Goal: Task Accomplishment & Management: Manage account settings

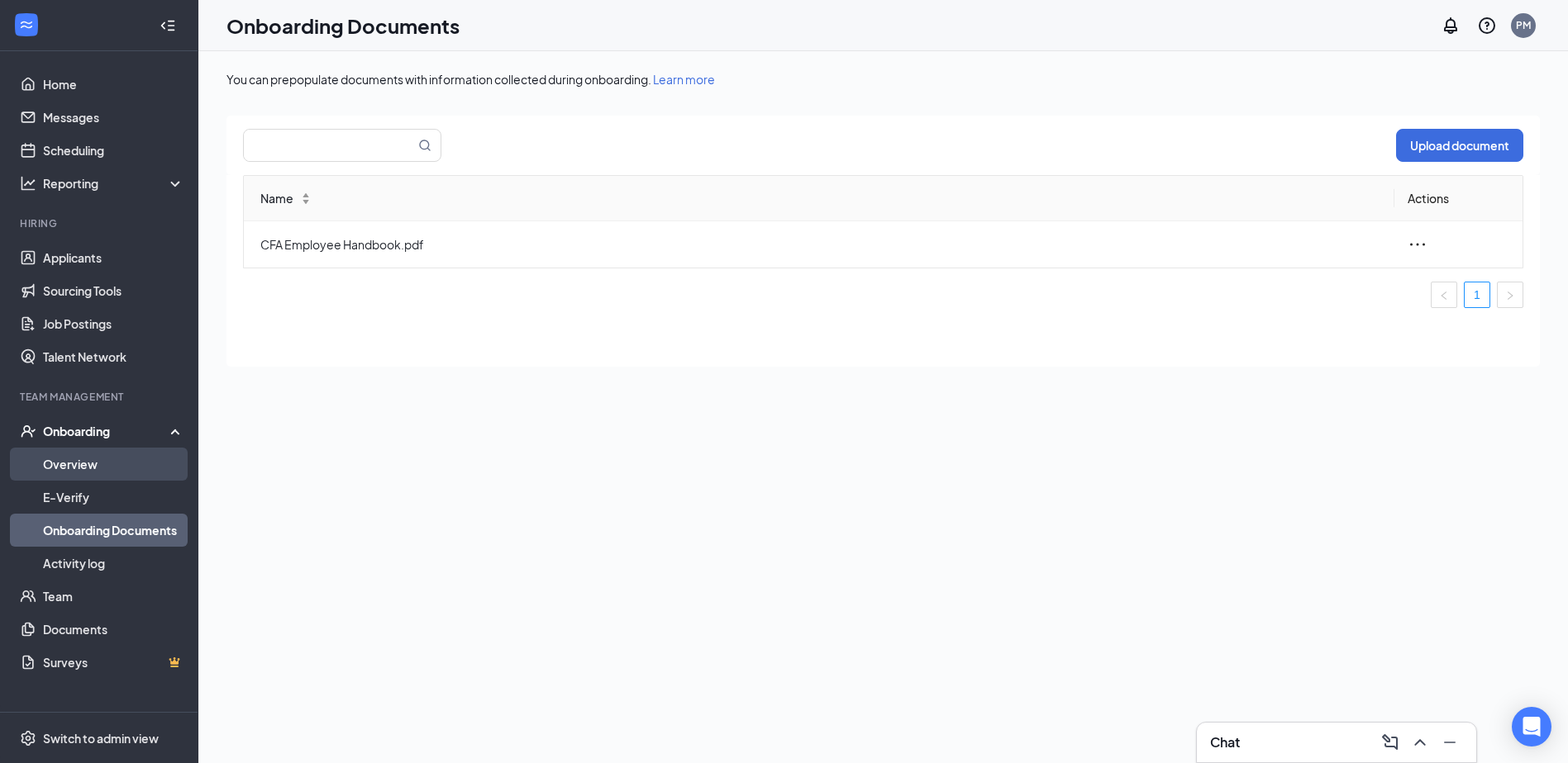
click at [111, 466] on link "Overview" at bounding box center [113, 464] width 142 height 33
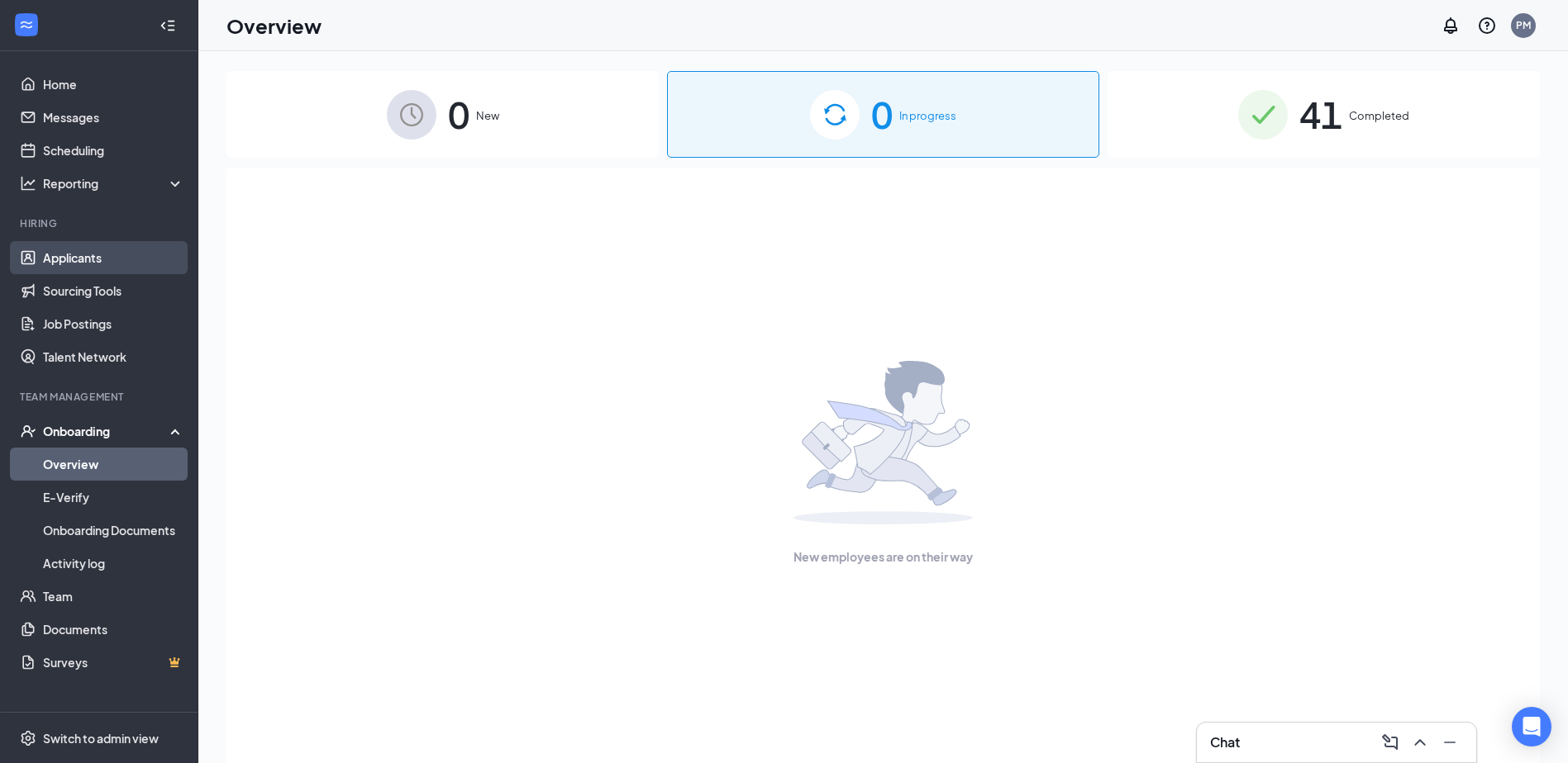
click at [105, 253] on link "Applicants" at bounding box center [113, 257] width 142 height 33
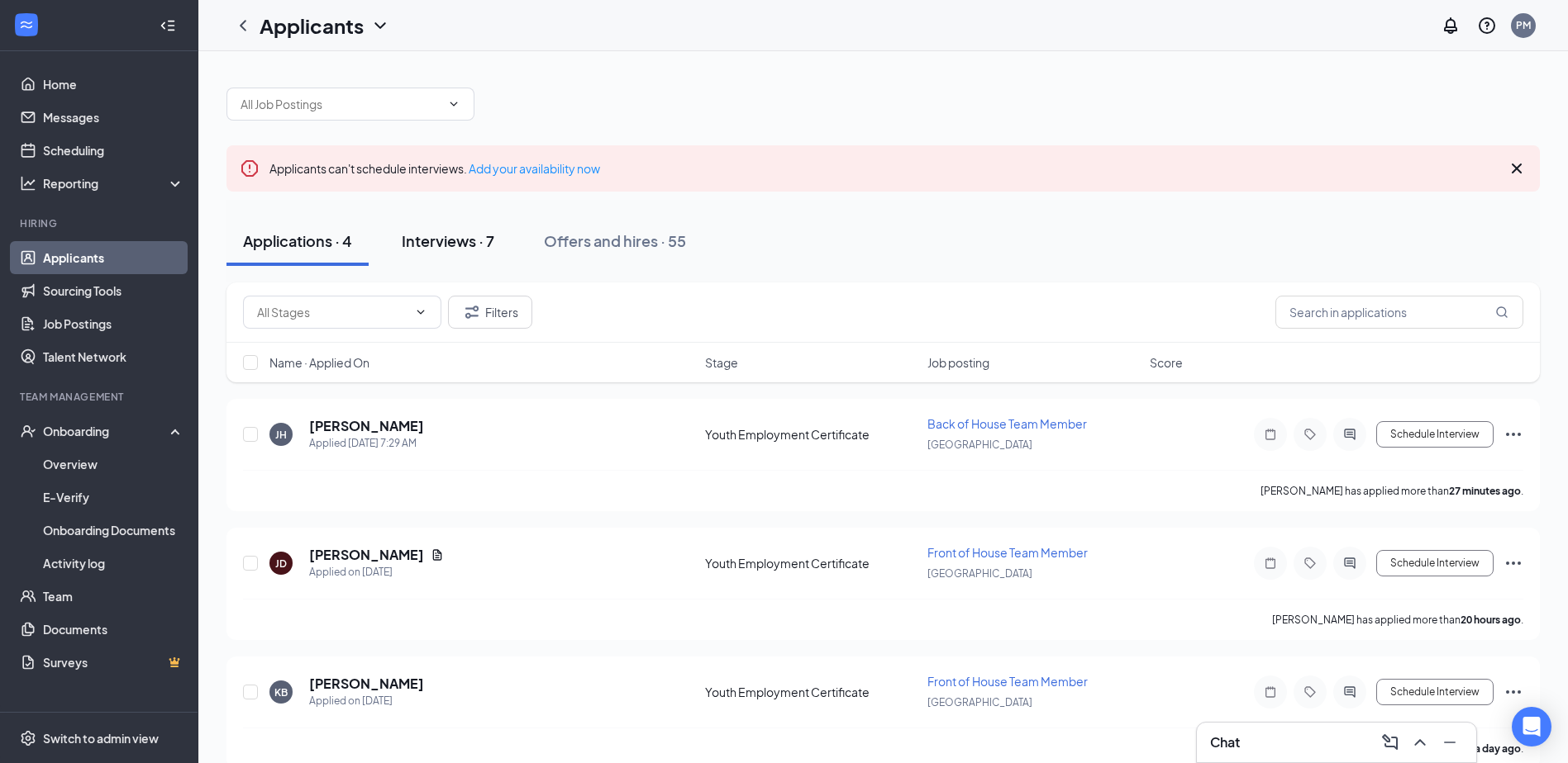
click at [438, 235] on div "Interviews · 7" at bounding box center [448, 240] width 92 height 21
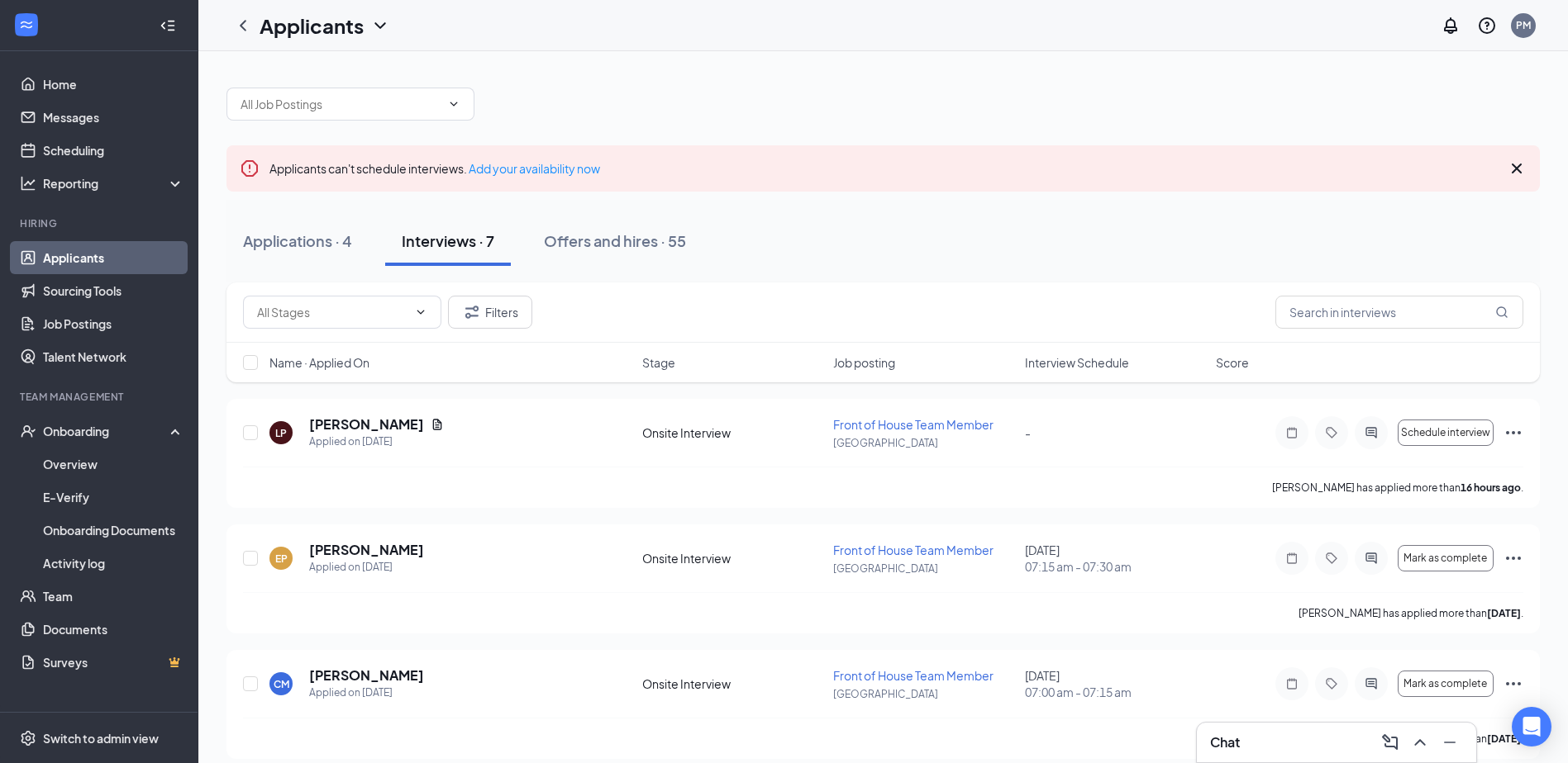
click at [1059, 359] on span "Interview Schedule" at bounding box center [1077, 363] width 104 height 17
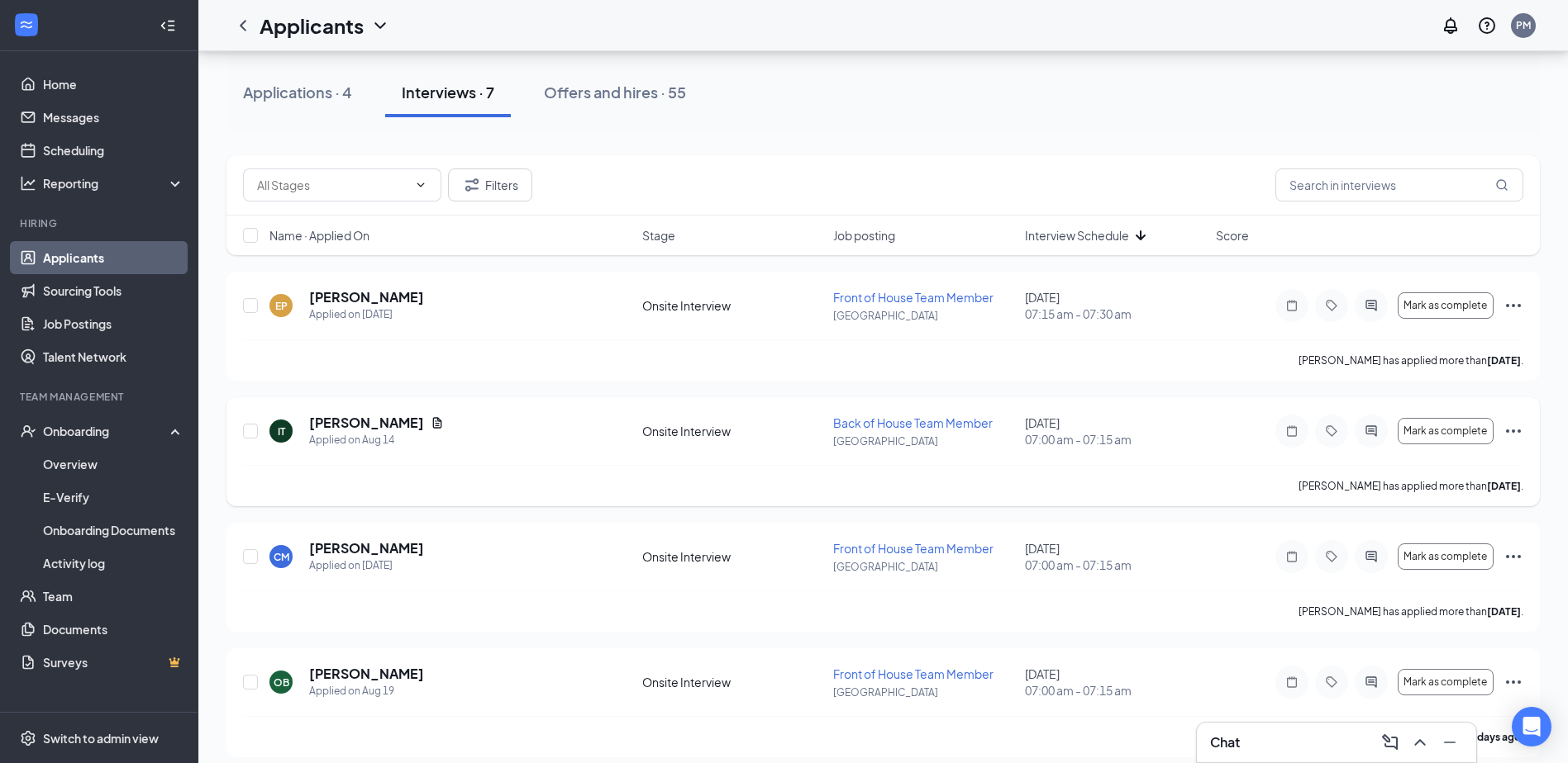
scroll to position [165, 0]
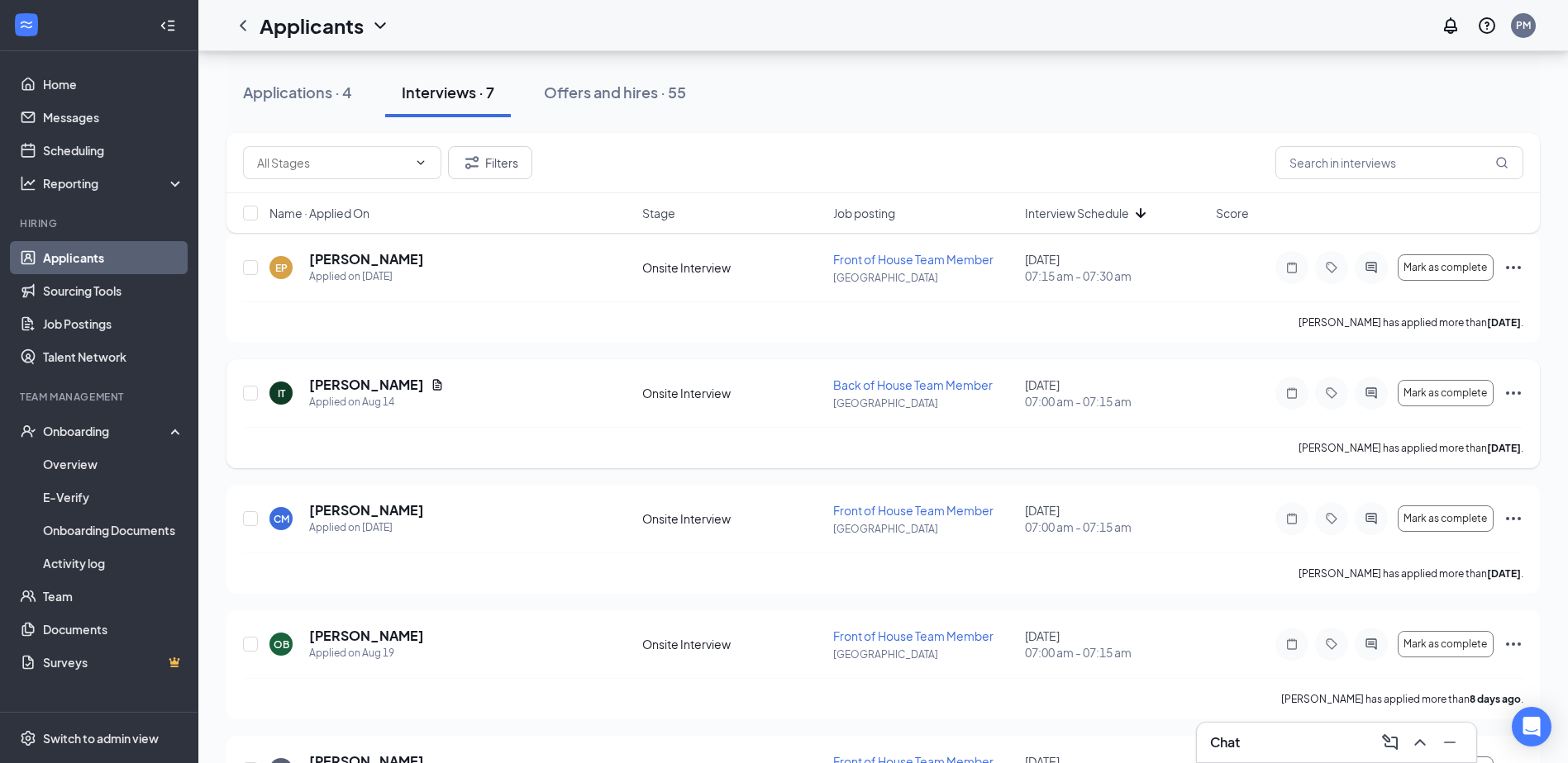
click at [1517, 392] on icon "Ellipses" at bounding box center [1514, 394] width 20 height 20
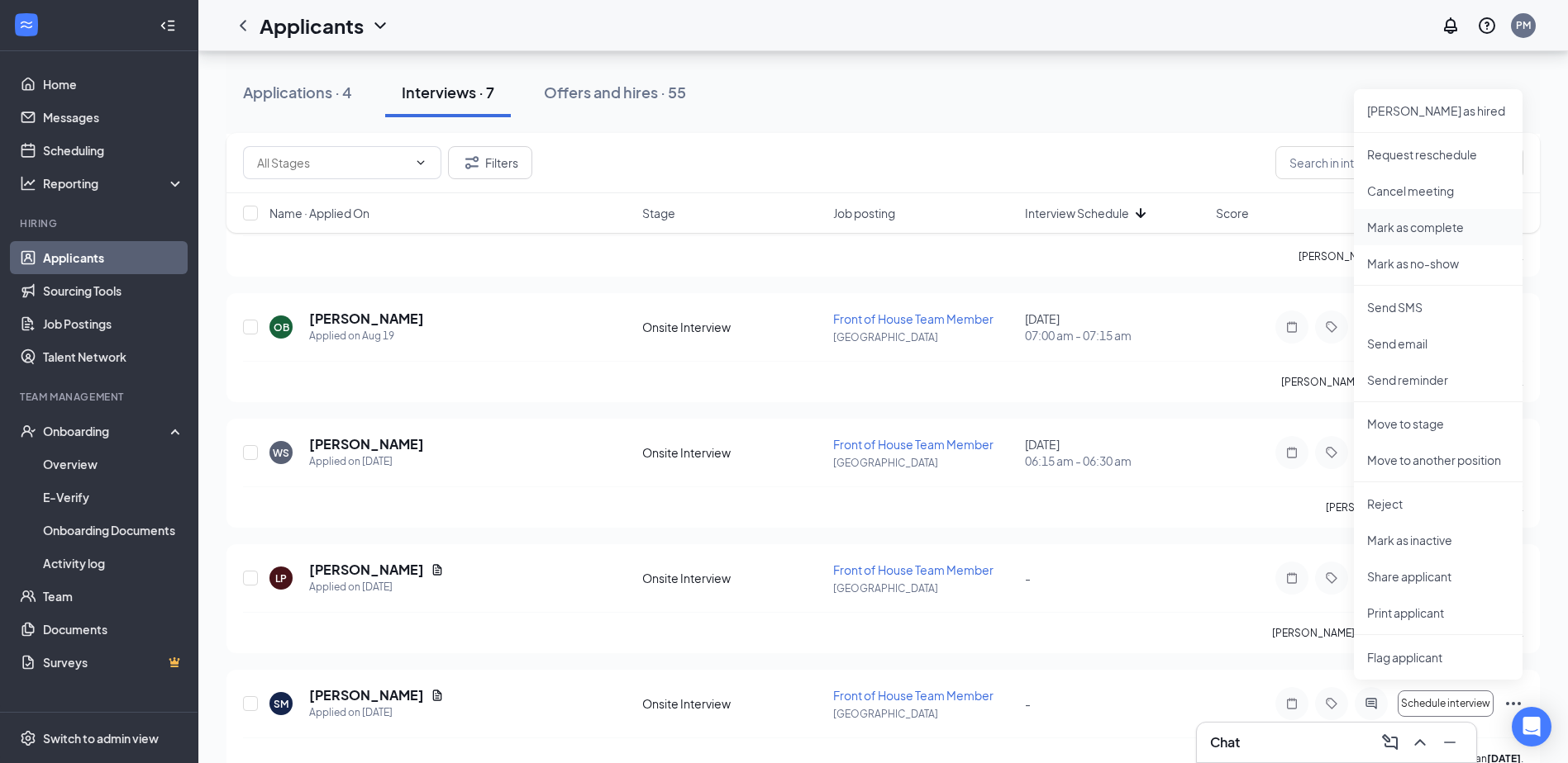
scroll to position [496, 0]
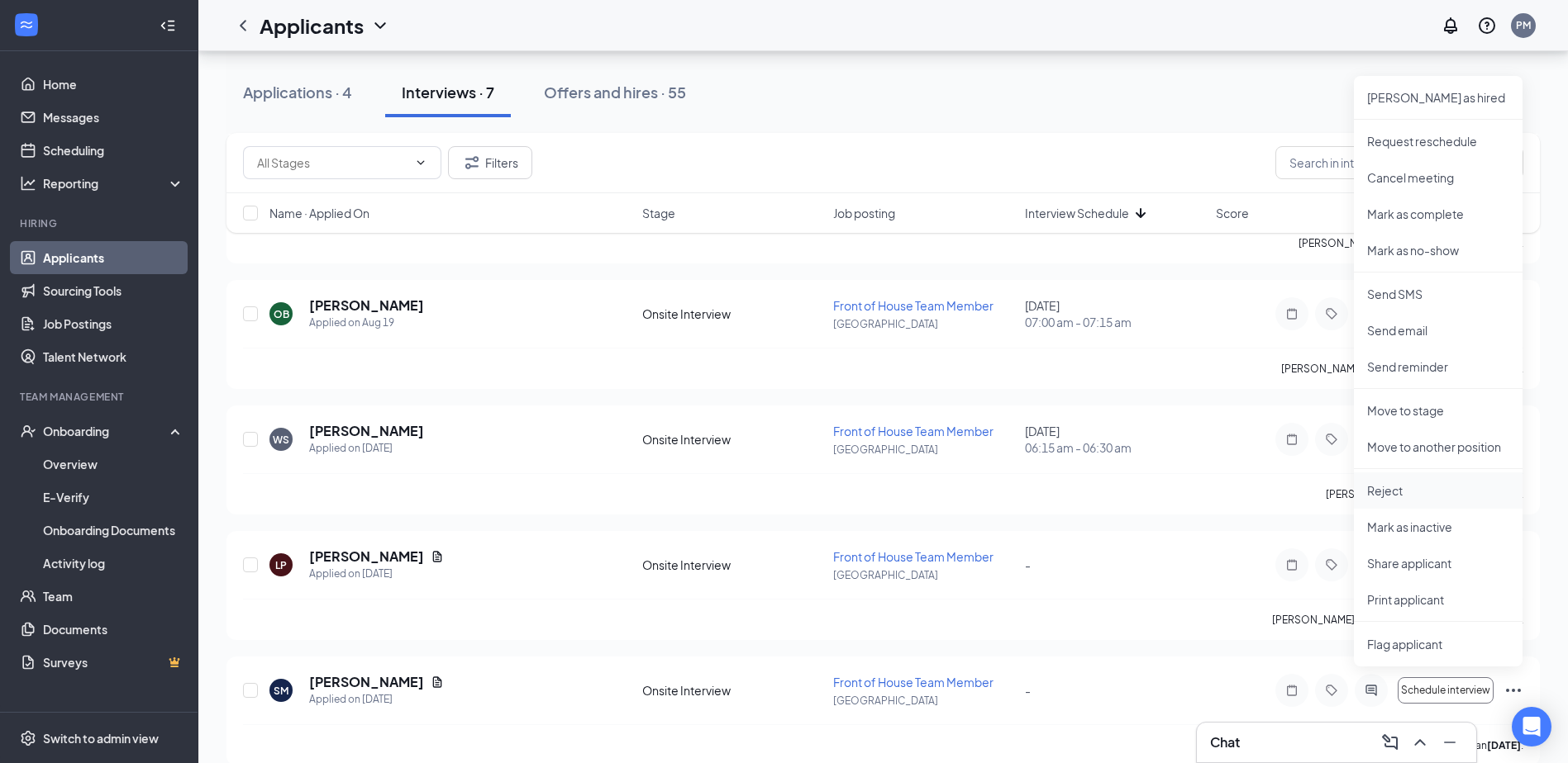
click at [1411, 496] on p "Reject" at bounding box center [1438, 491] width 142 height 17
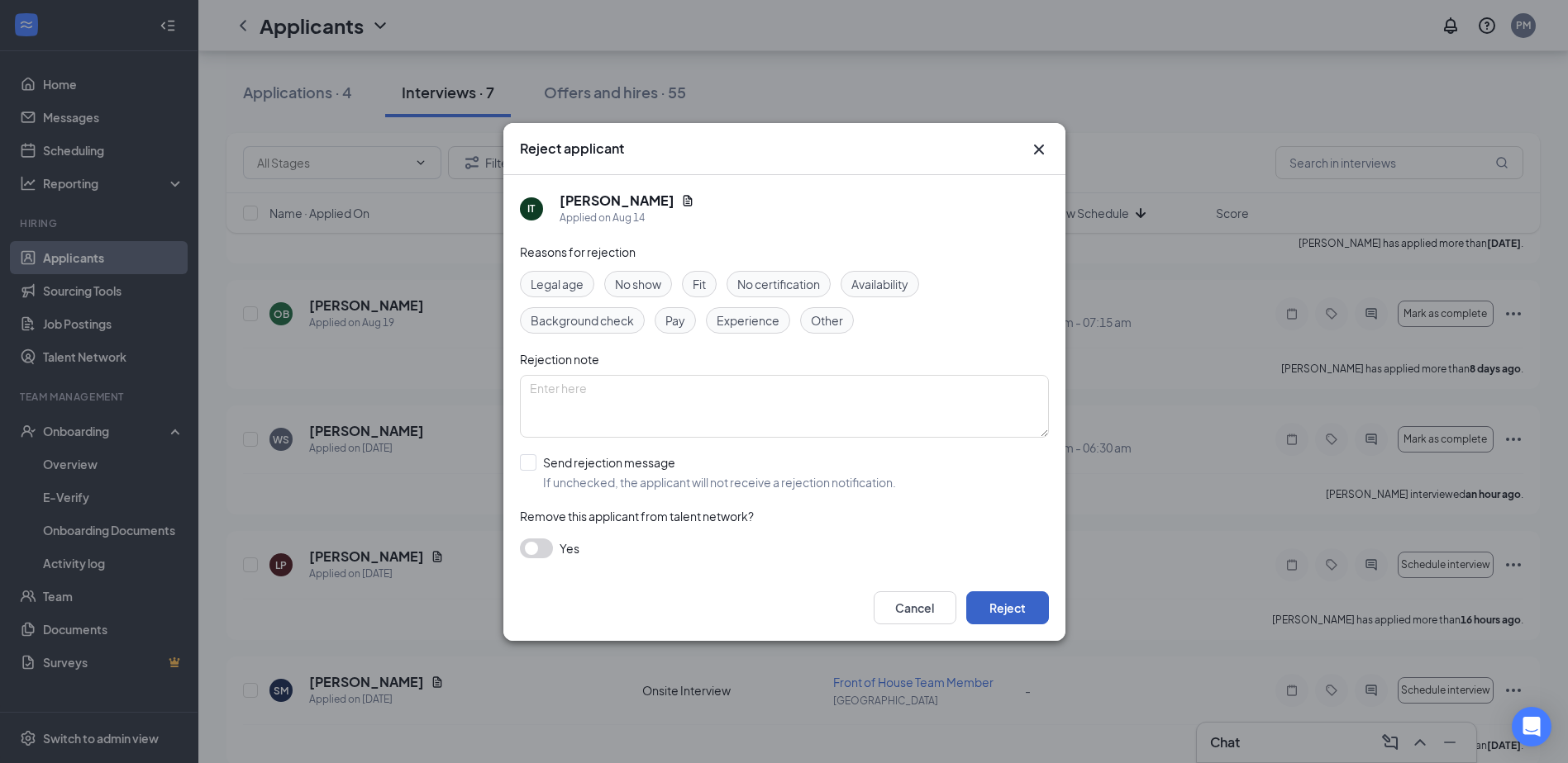
click at [1025, 608] on button "Reject" at bounding box center [1007, 607] width 83 height 33
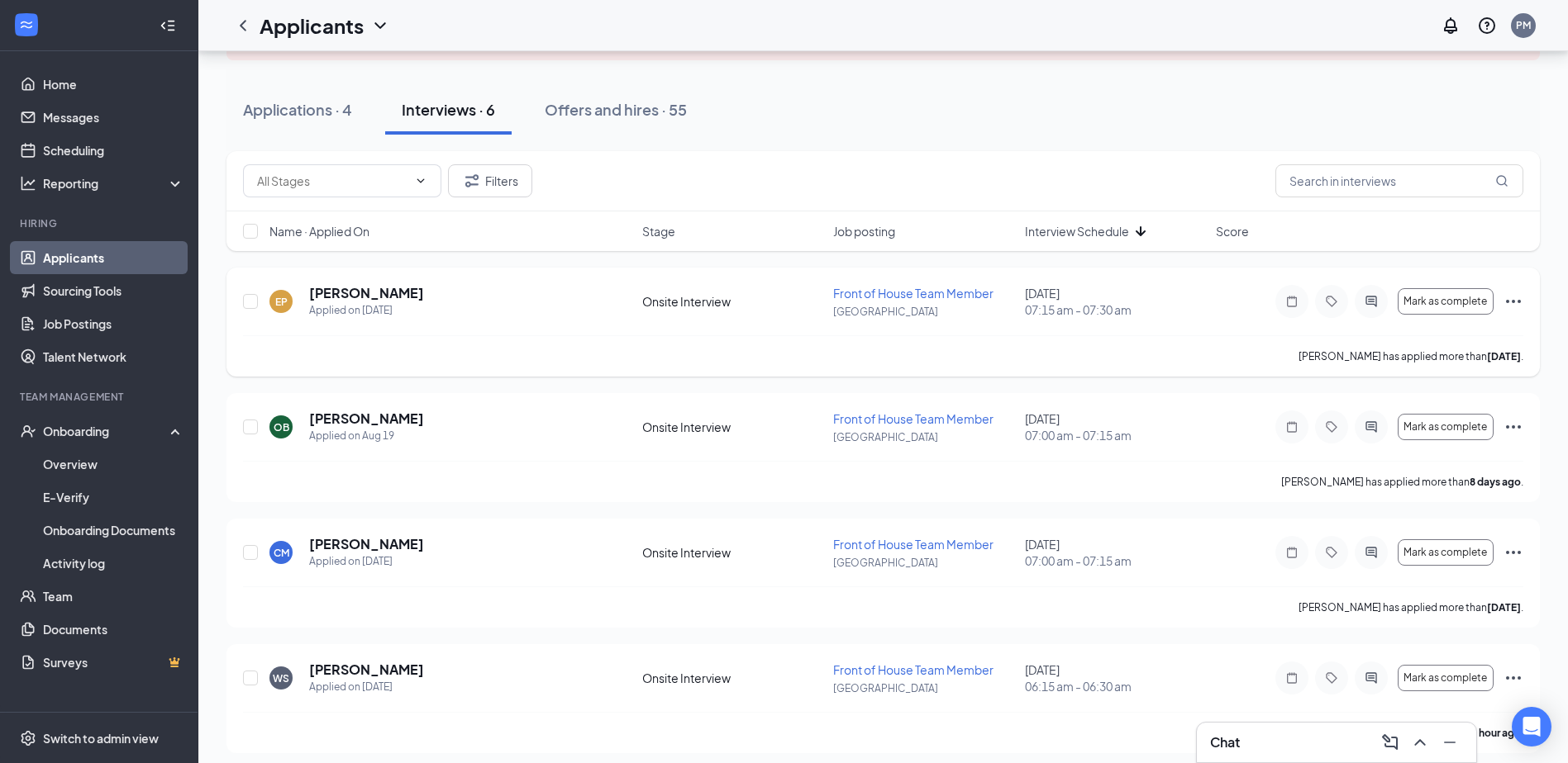
scroll to position [227, 0]
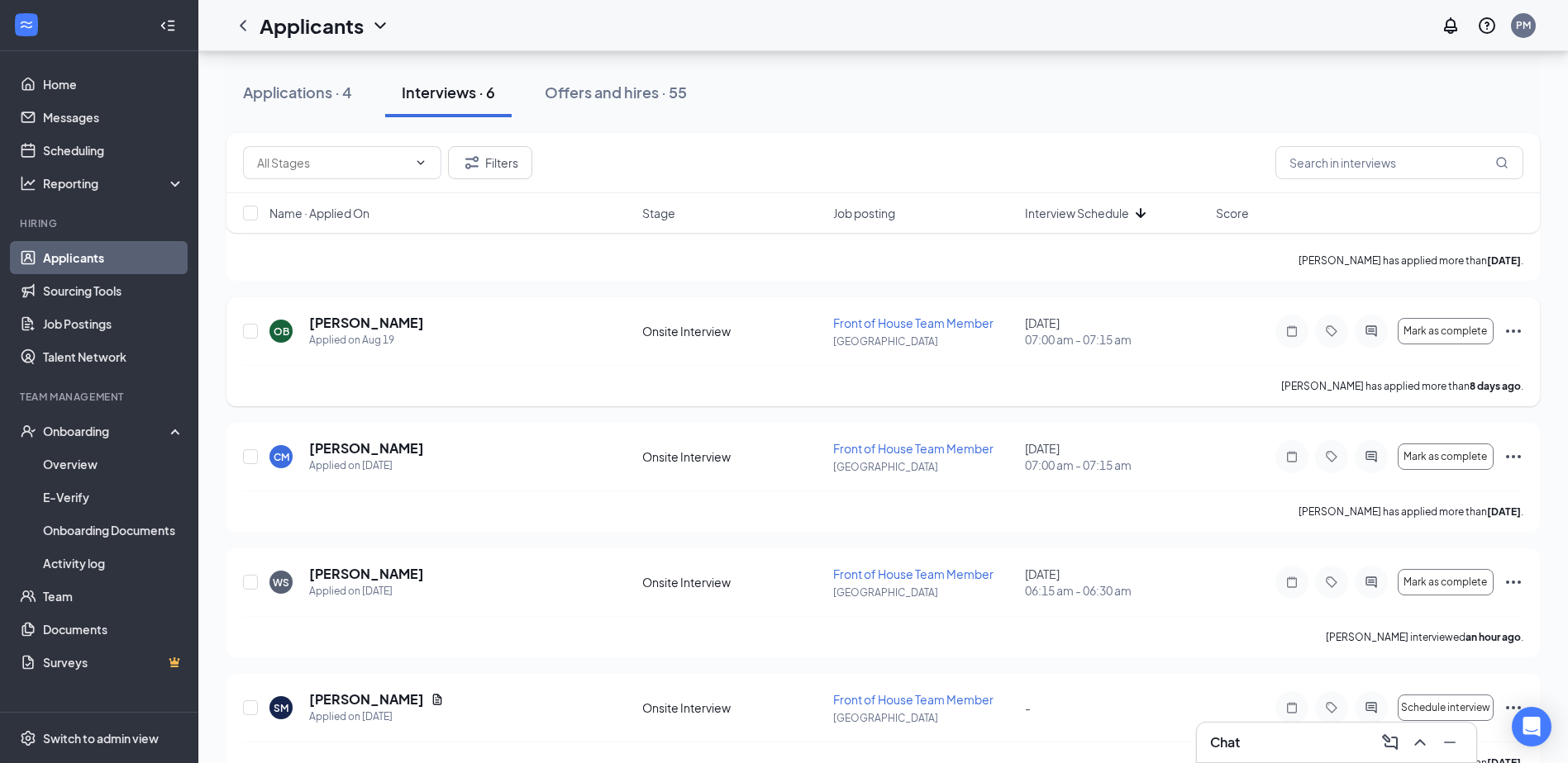
click at [1513, 331] on icon "Ellipses" at bounding box center [1514, 332] width 15 height 3
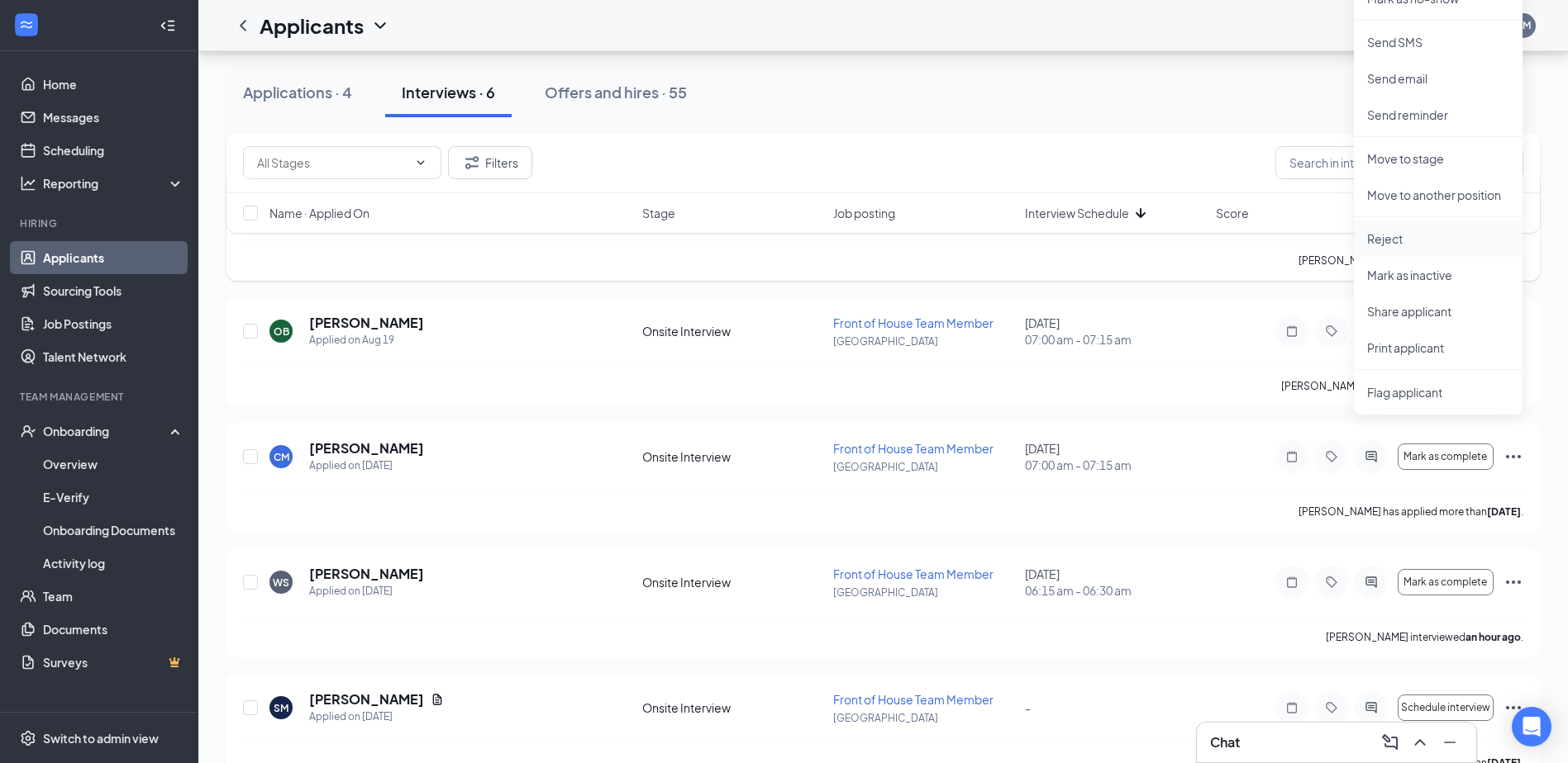
click at [1427, 240] on p "Reject" at bounding box center [1438, 239] width 142 height 17
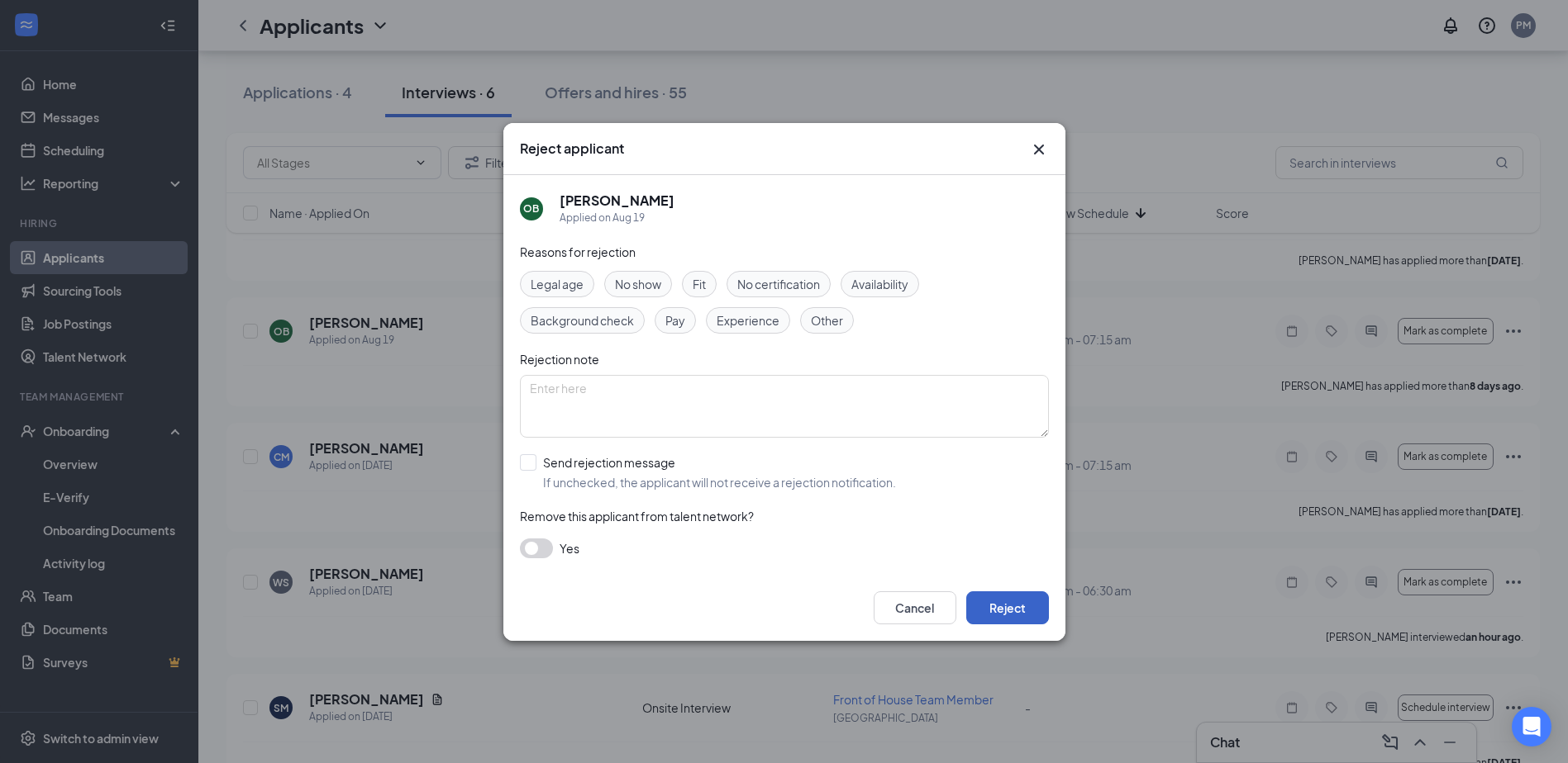
click at [1015, 603] on button "Reject" at bounding box center [1007, 607] width 83 height 33
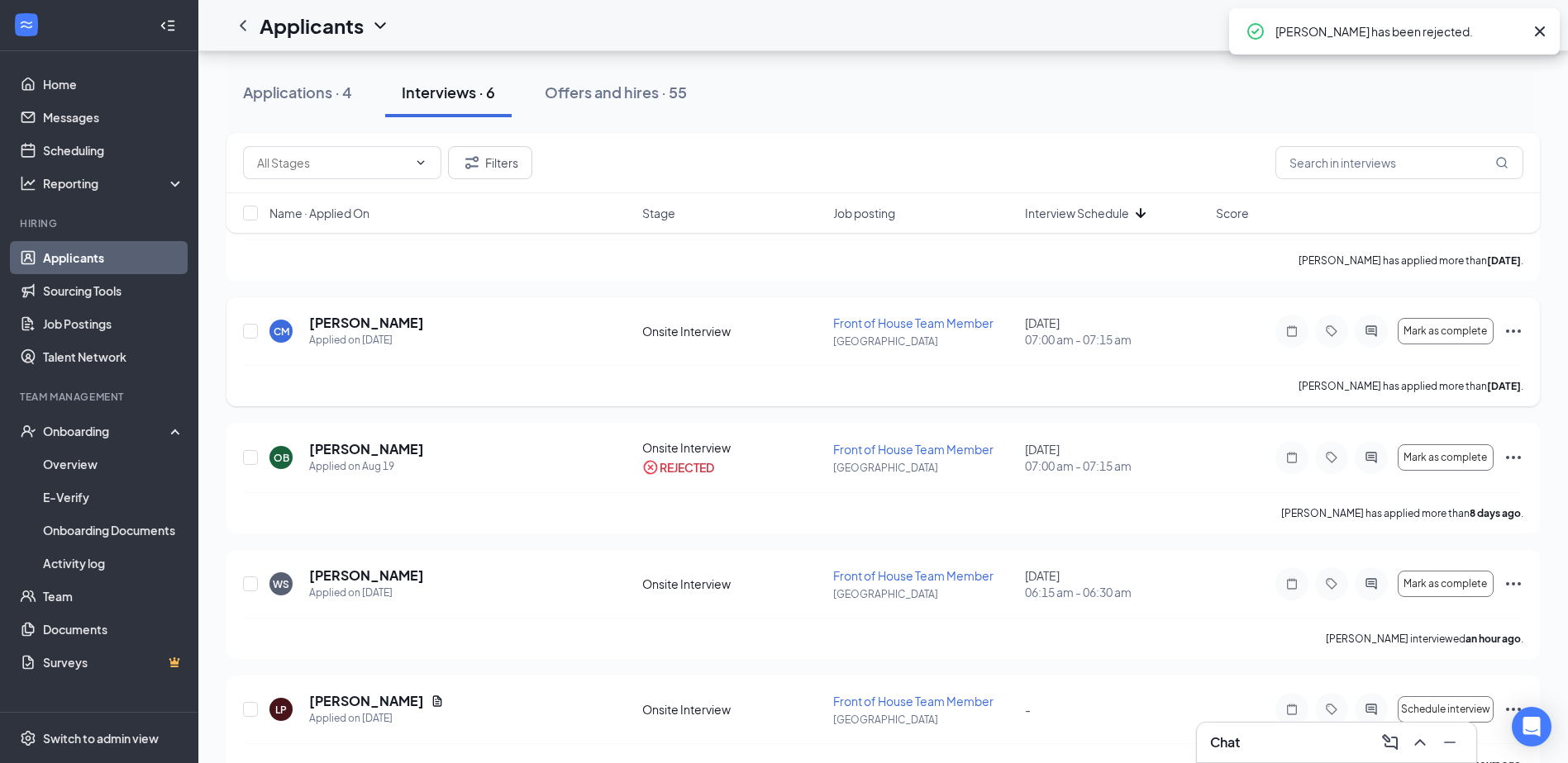
click at [1509, 325] on icon "Ellipses" at bounding box center [1514, 332] width 20 height 20
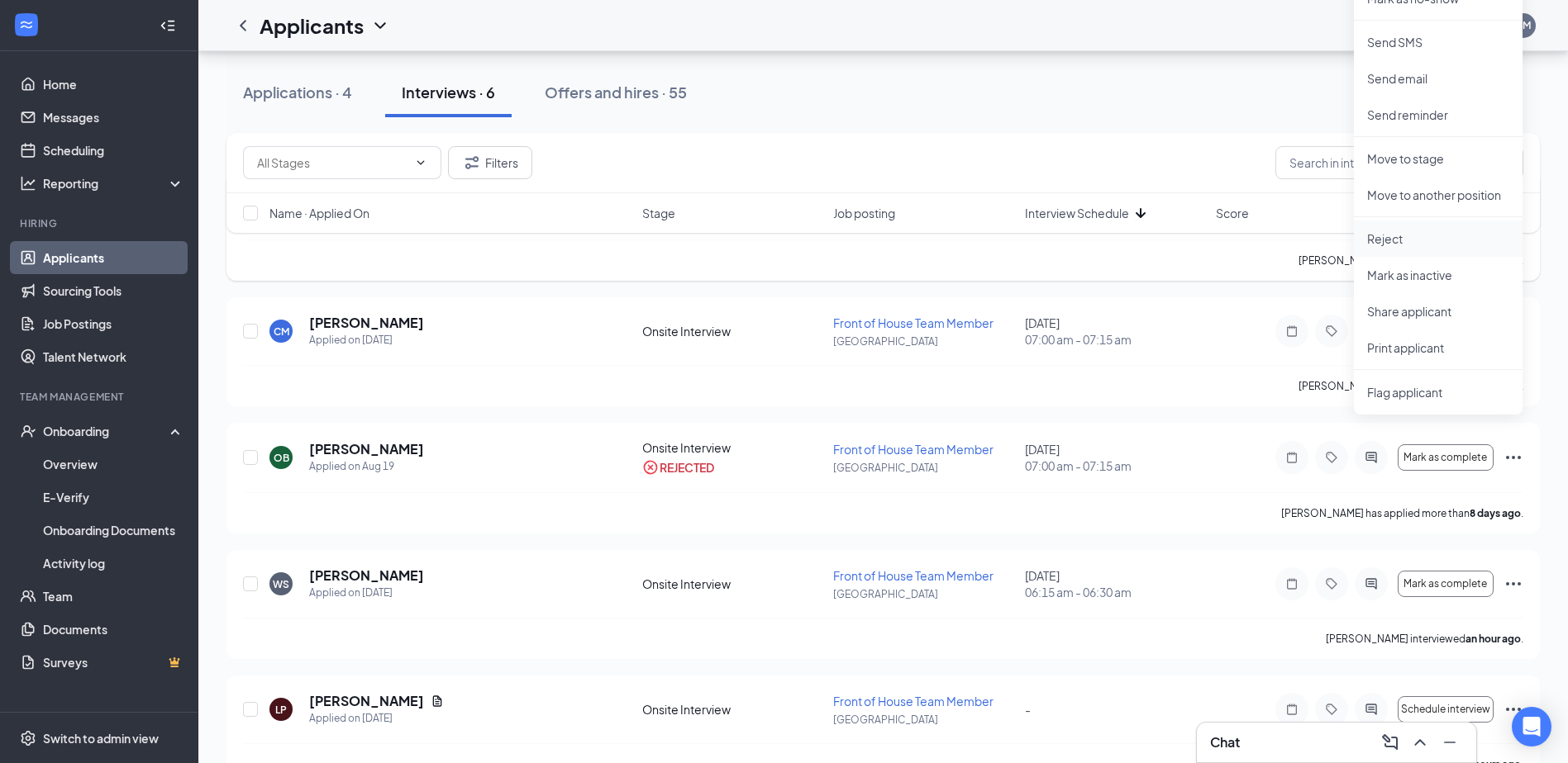
click at [1438, 238] on p "Reject" at bounding box center [1438, 239] width 142 height 17
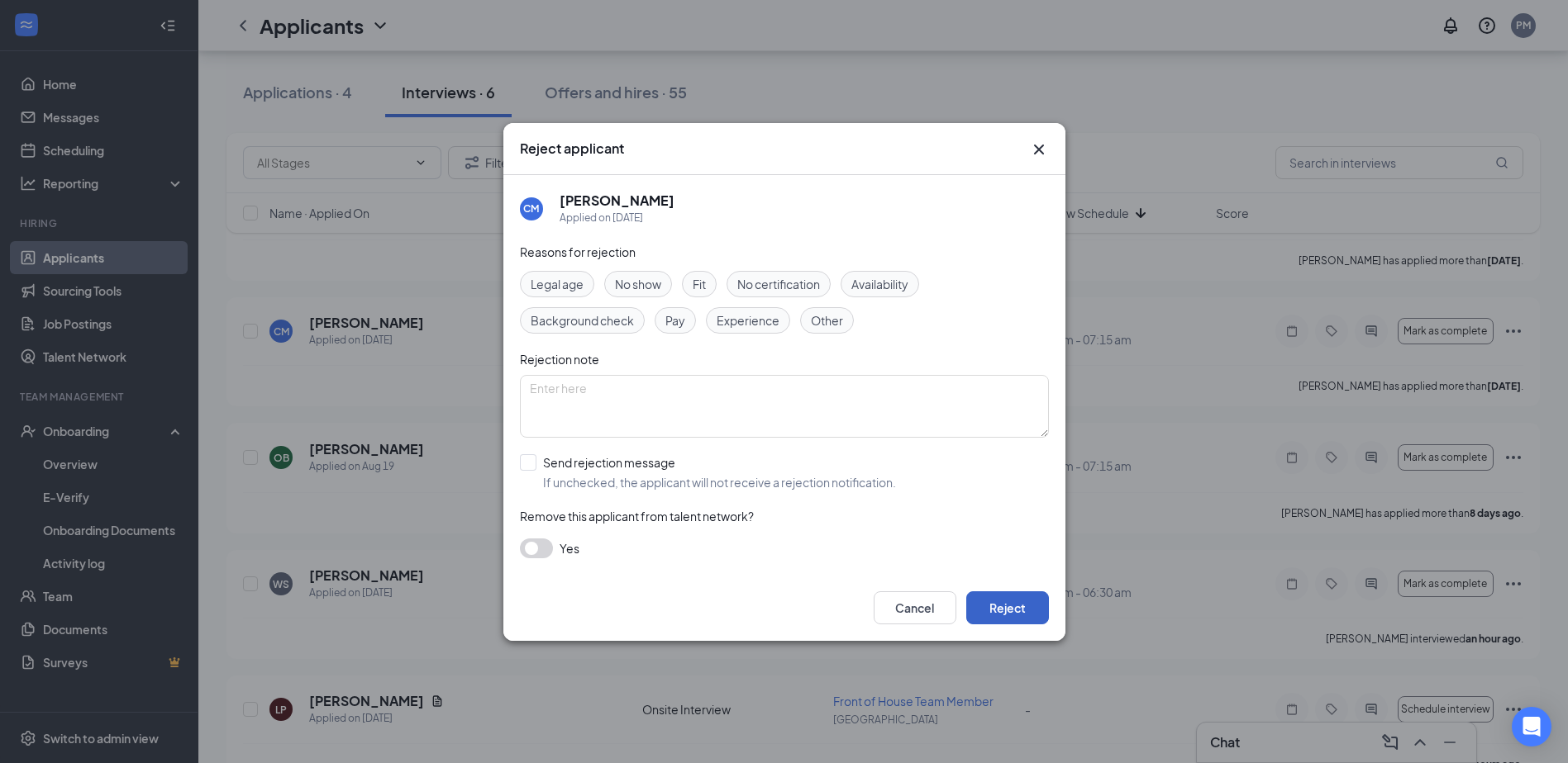
click at [1011, 611] on button "Reject" at bounding box center [1007, 607] width 83 height 33
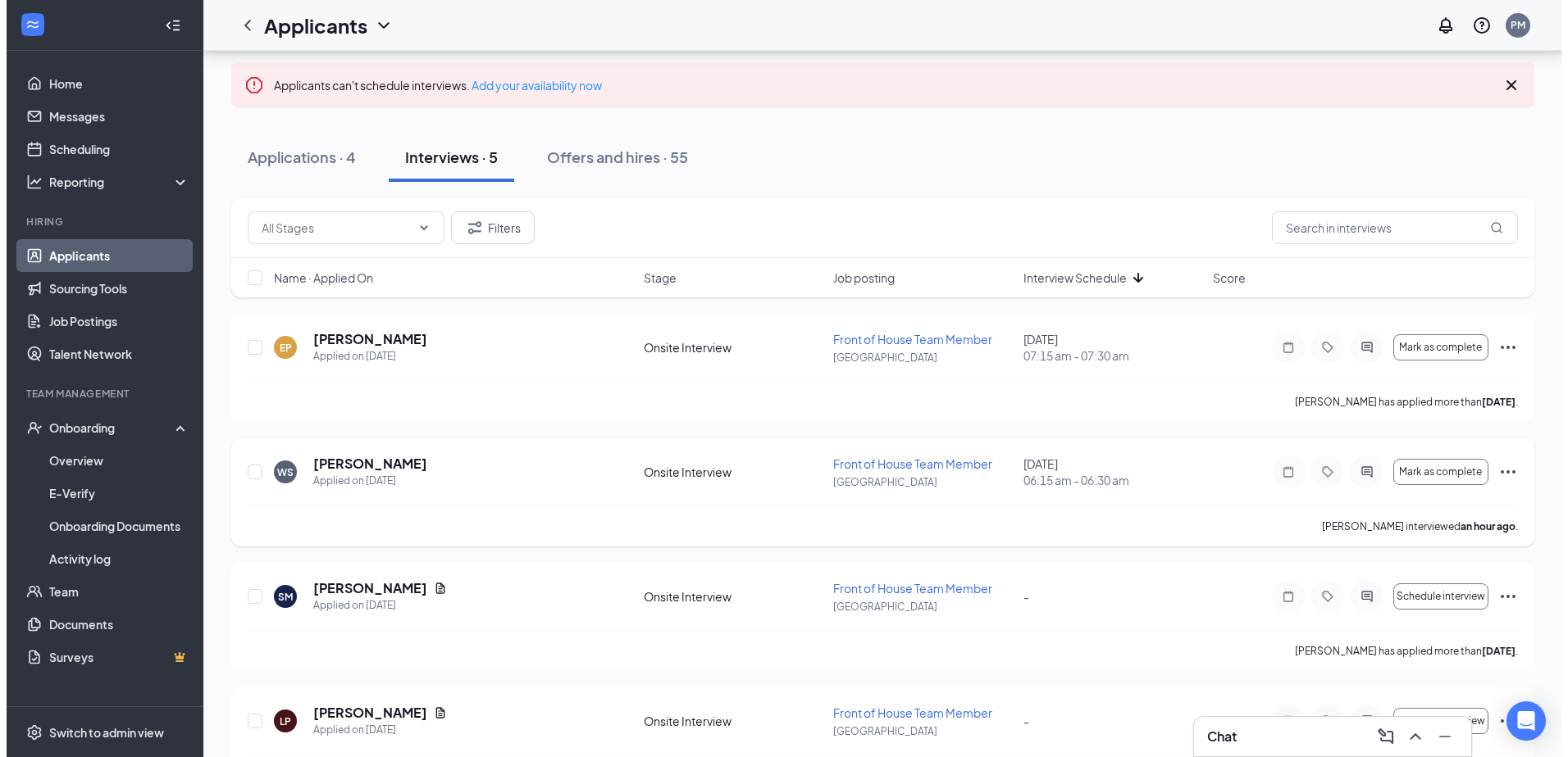
scroll to position [140, 0]
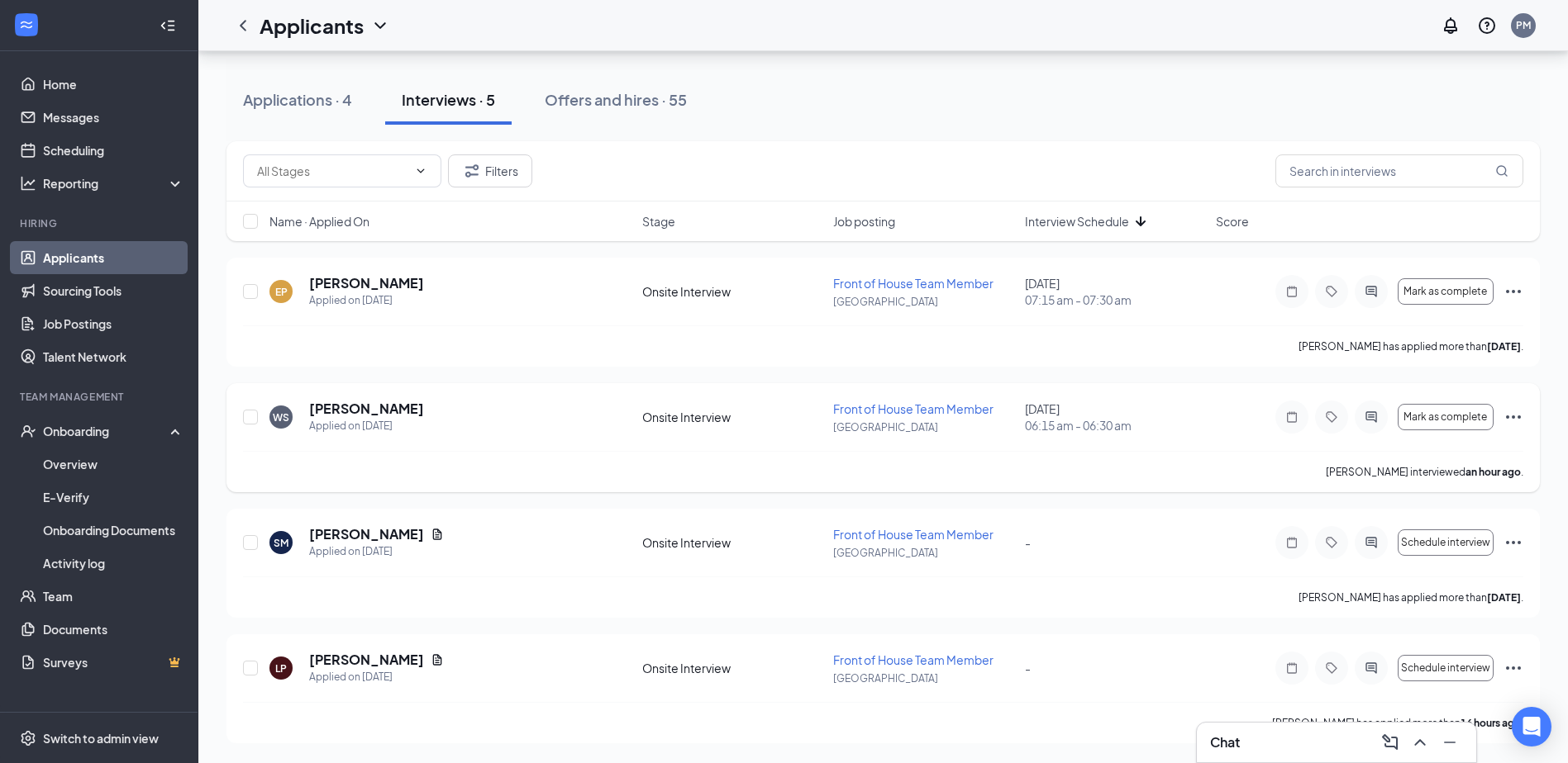
click at [1514, 418] on icon "Ellipses" at bounding box center [1514, 417] width 15 height 3
click at [1251, 110] on div "Applications · 4 Interviews · 5 Offers and hires · 55" at bounding box center [882, 100] width 1313 height 49
click at [301, 97] on div "Applications · 4" at bounding box center [298, 100] width 109 height 21
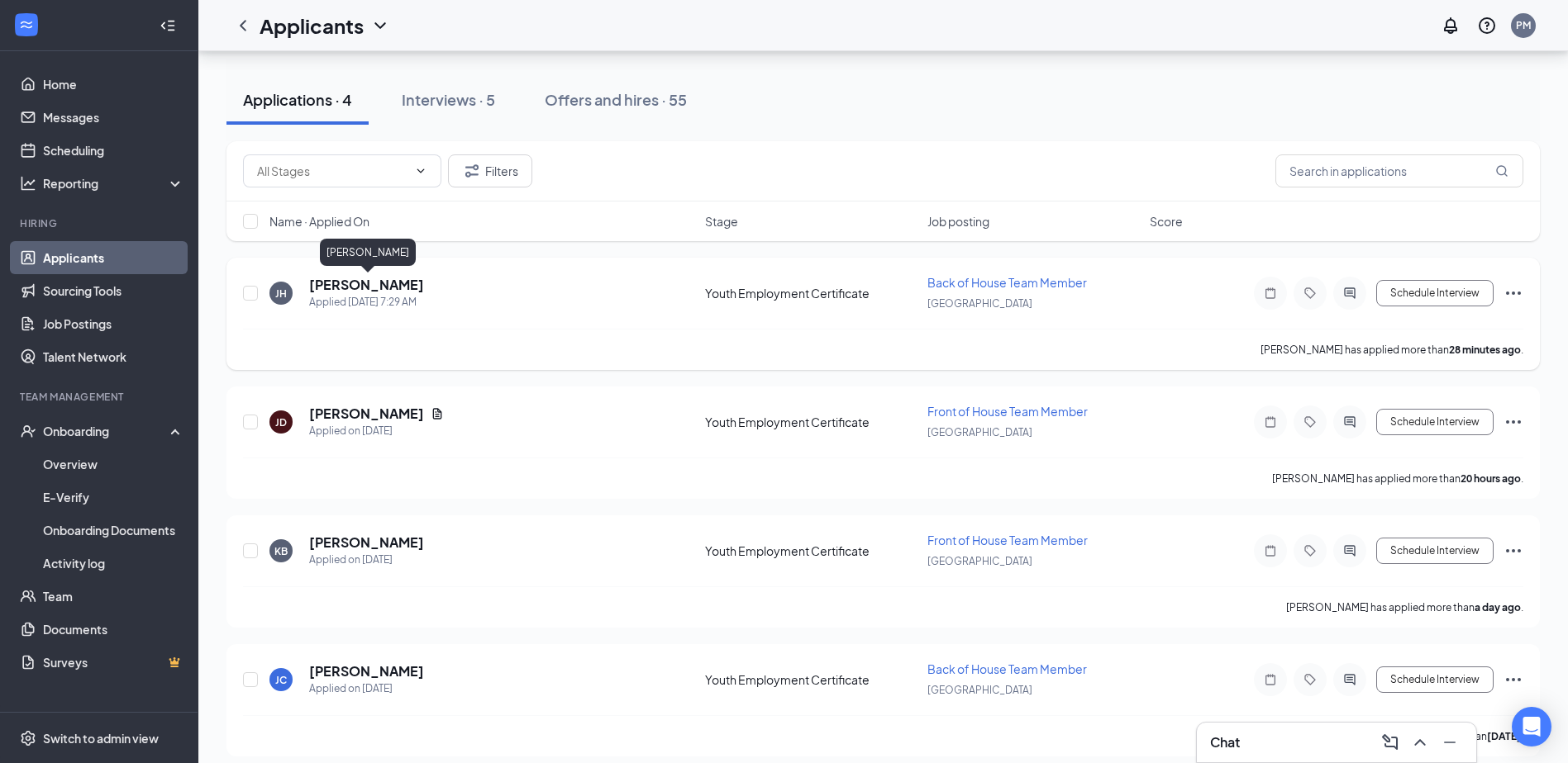
click at [404, 283] on h5 "[PERSON_NAME]" at bounding box center [366, 285] width 115 height 18
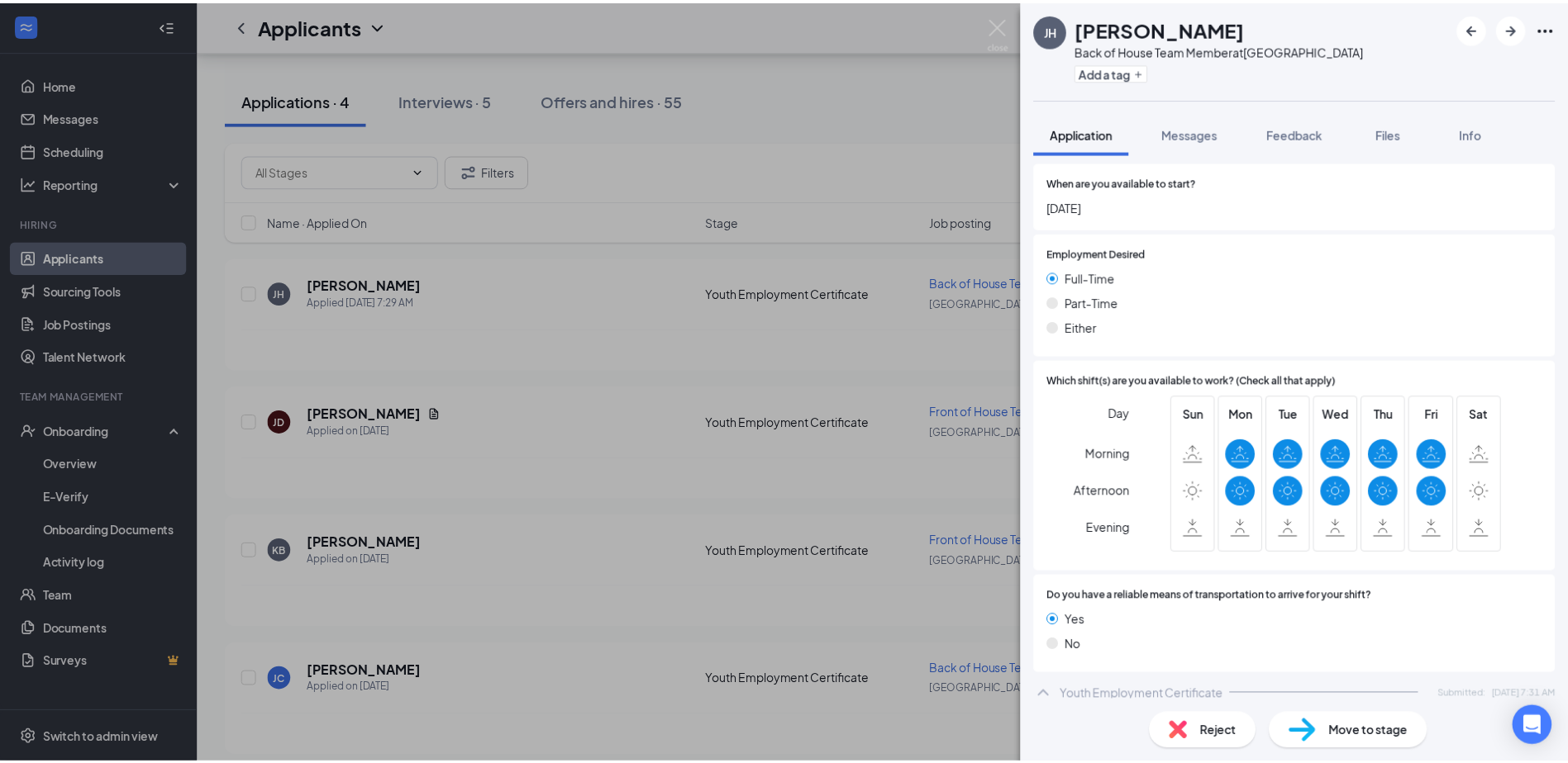
scroll to position [986, 0]
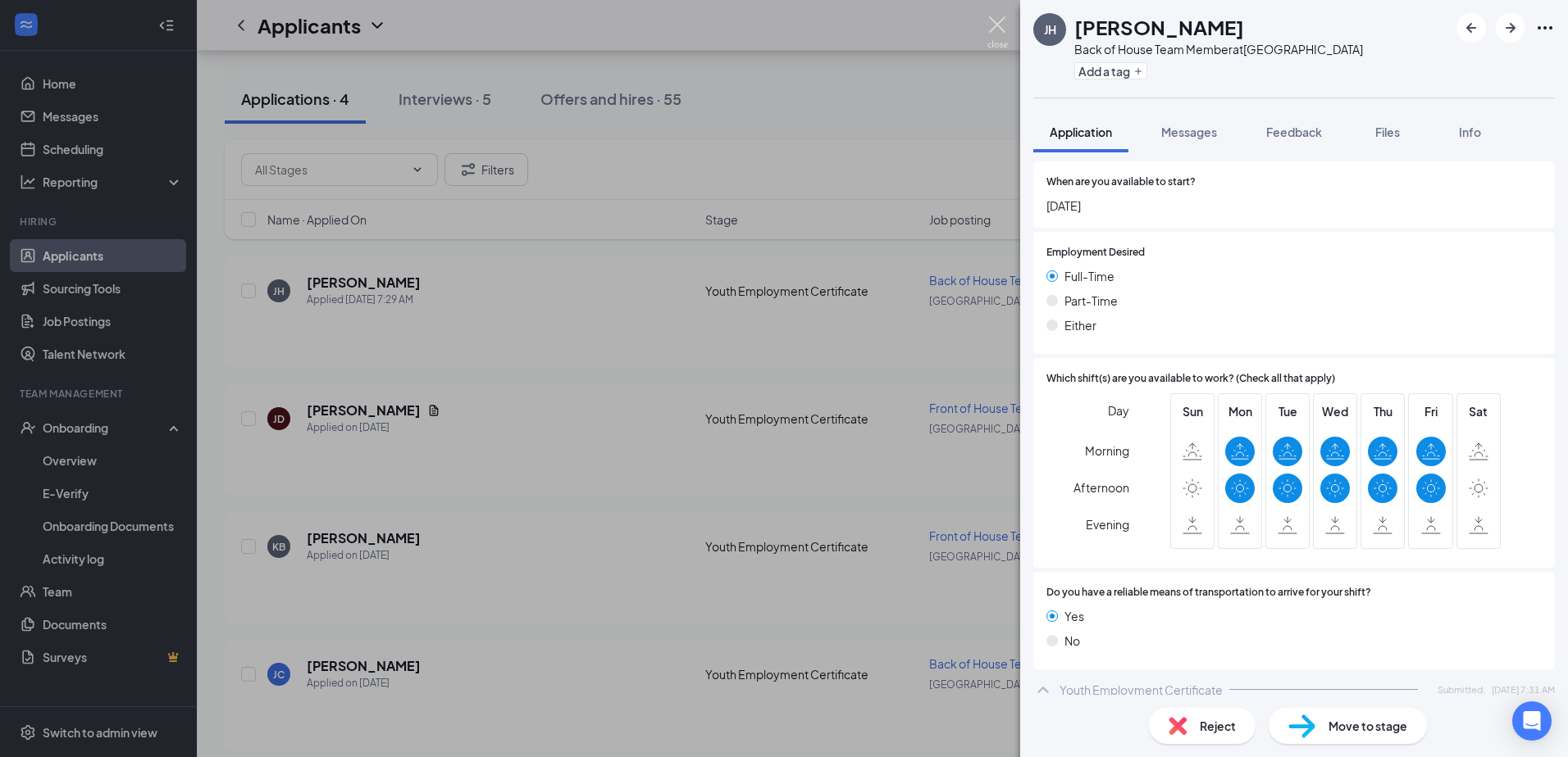
click at [993, 22] on img at bounding box center [997, 32] width 21 height 32
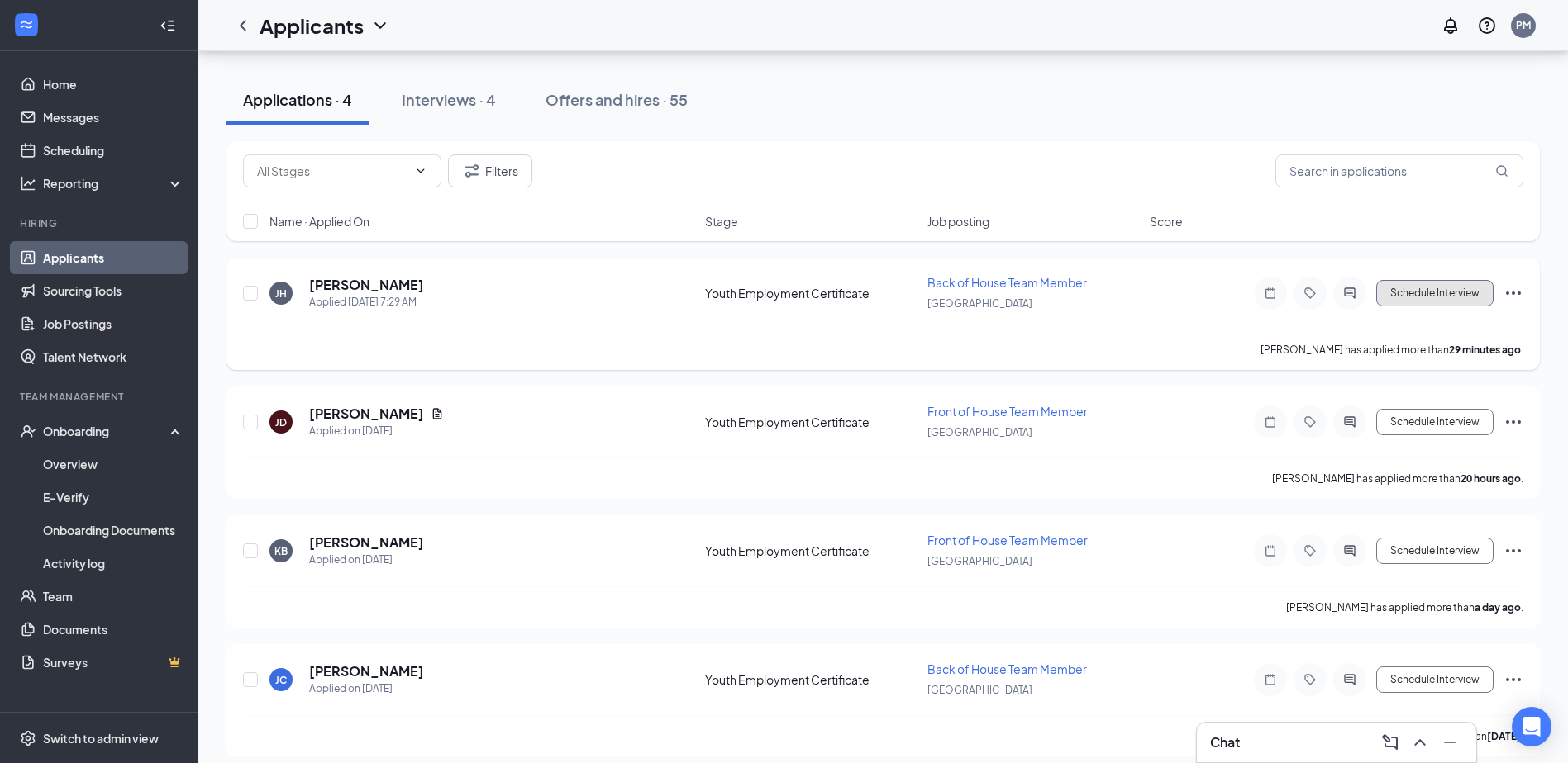
click at [1431, 294] on button "Schedule Interview" at bounding box center [1435, 293] width 117 height 27
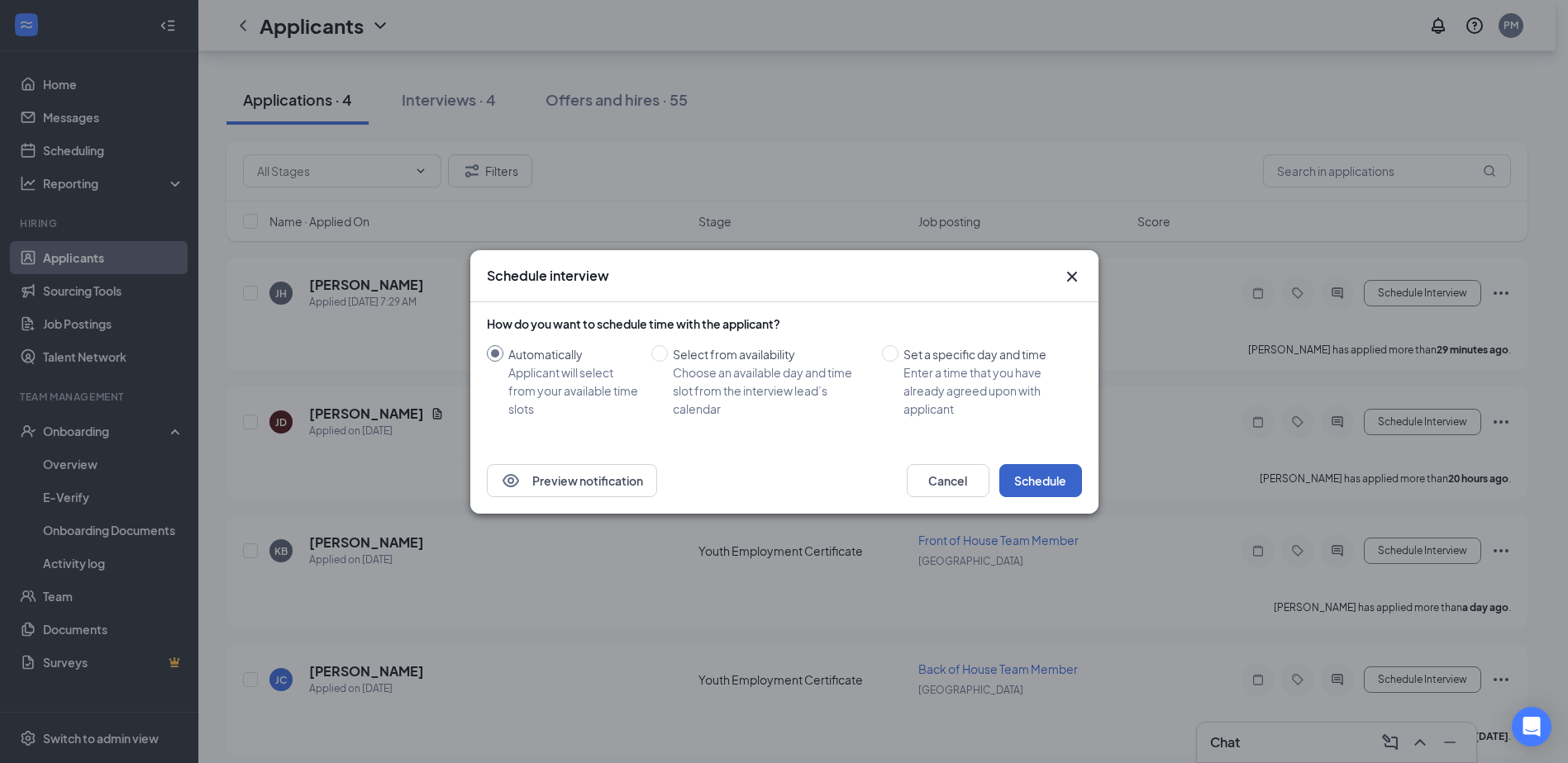
click at [1044, 487] on button "Schedule" at bounding box center [1040, 480] width 83 height 33
